Goal: Transaction & Acquisition: Purchase product/service

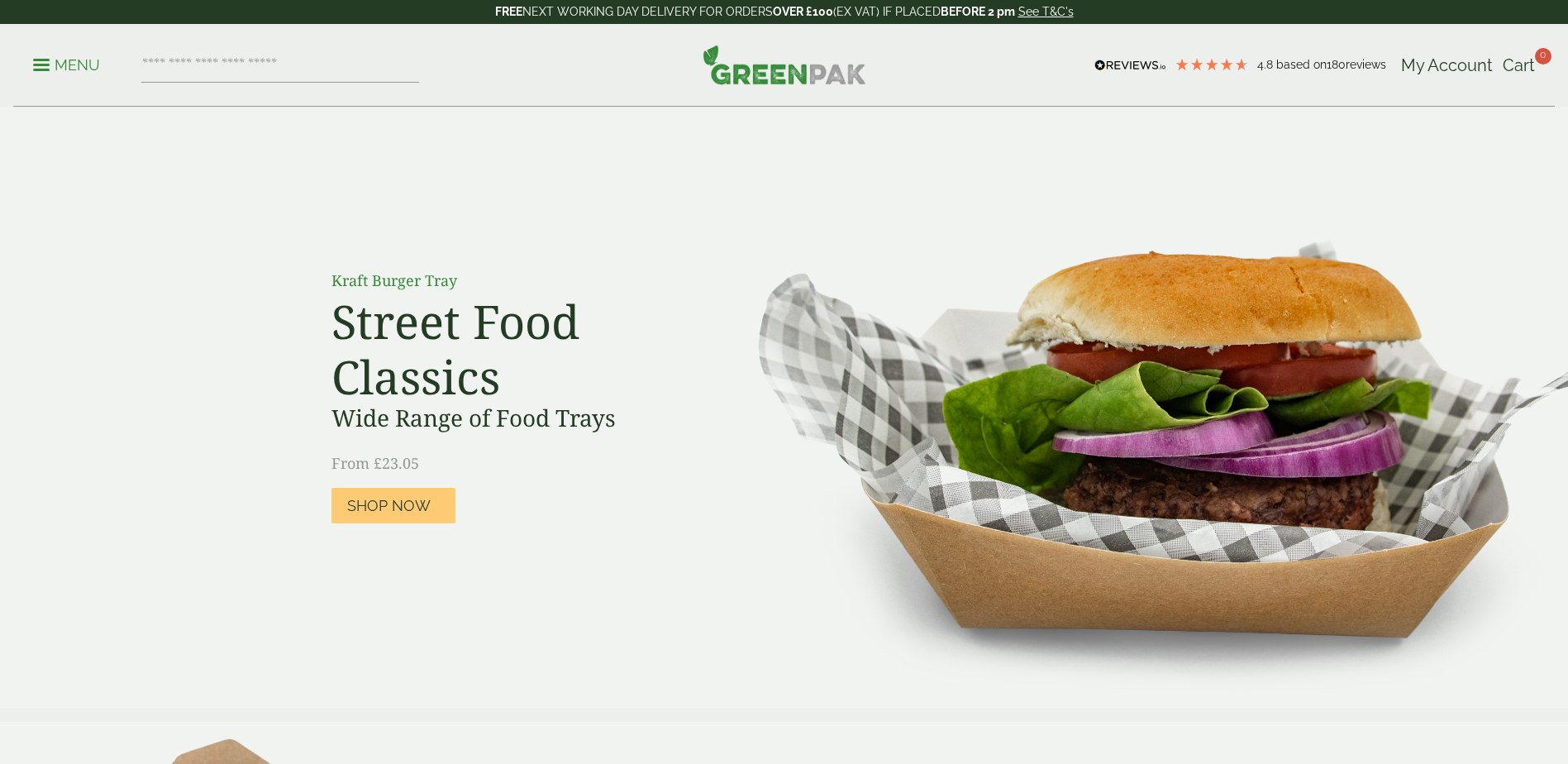
click at [258, 70] on input "search" at bounding box center [281, 64] width 278 height 34
type input "******"
click at [136, 65] on button at bounding box center [136, 65] width 0 height 0
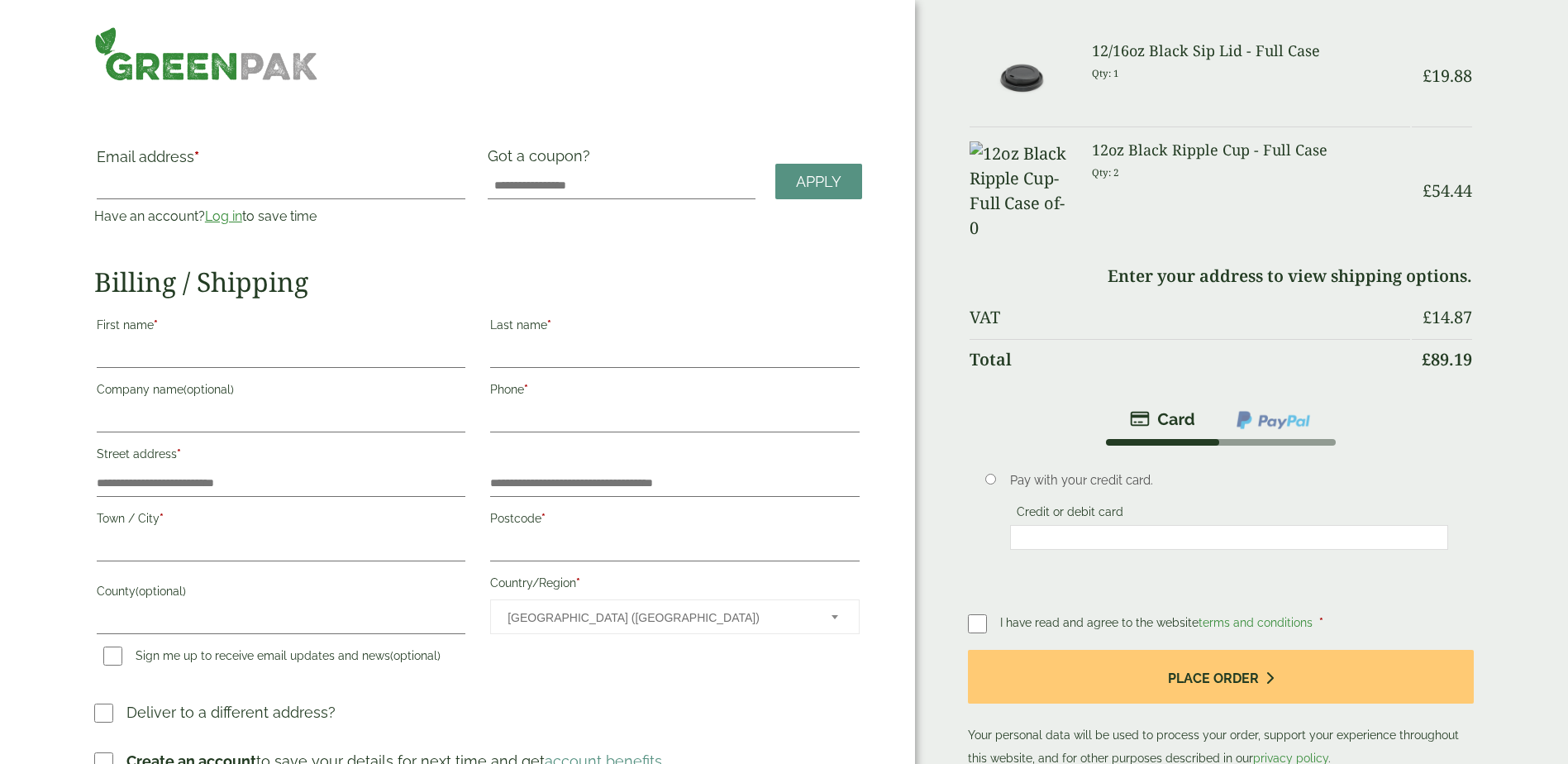
click at [215, 56] on img at bounding box center [206, 54] width 224 height 55
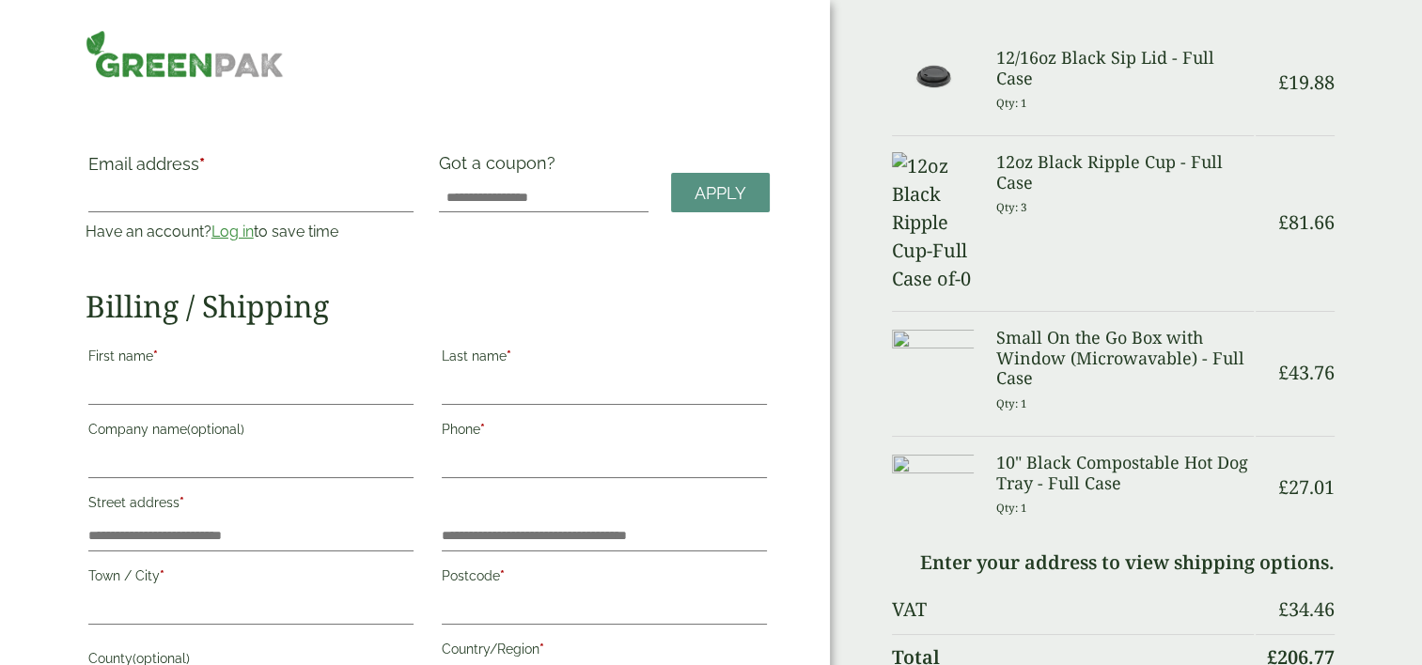
click at [933, 163] on img at bounding box center [933, 222] width 82 height 141
click at [210, 57] on img at bounding box center [185, 54] width 198 height 48
